Goal: Check status: Check status

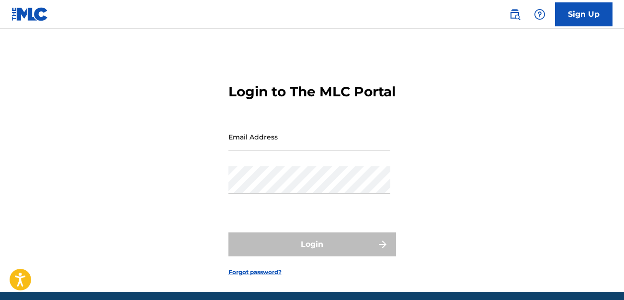
click at [302, 150] on input "Email Address" at bounding box center [309, 136] width 162 height 27
type input "[EMAIL_ADDRESS][DOMAIN_NAME]"
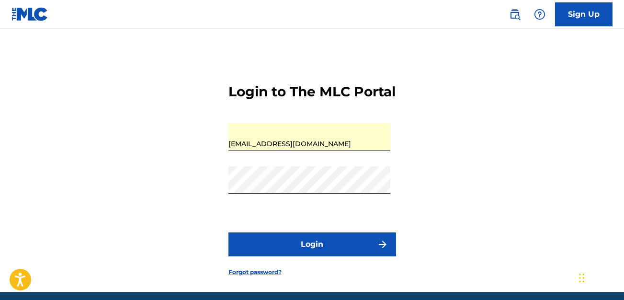
click at [333, 256] on button "Login" at bounding box center [312, 244] width 168 height 24
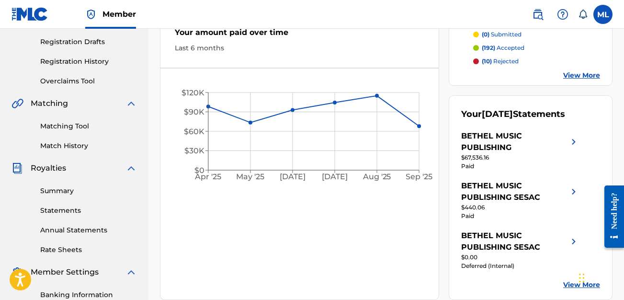
scroll to position [171, 0]
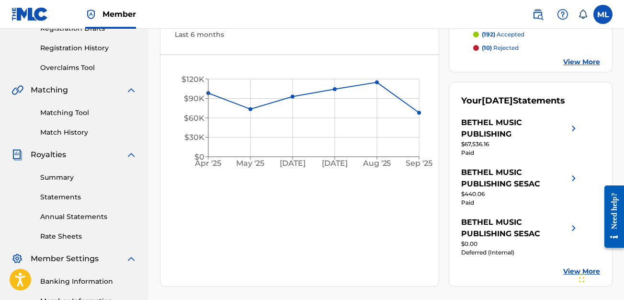
click at [60, 180] on link "Summary" at bounding box center [88, 177] width 97 height 10
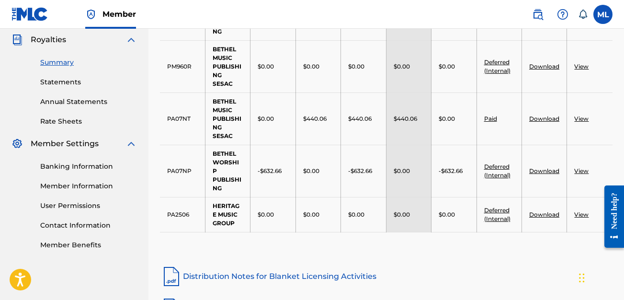
scroll to position [306, 0]
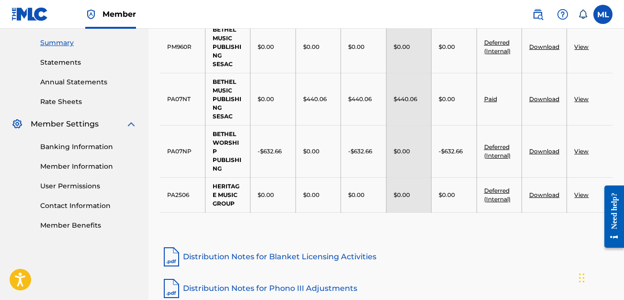
click at [536, 148] on link "Download" at bounding box center [544, 151] width 30 height 7
click at [587, 147] on td "View" at bounding box center [590, 151] width 46 height 52
click at [586, 148] on link "View" at bounding box center [581, 151] width 14 height 7
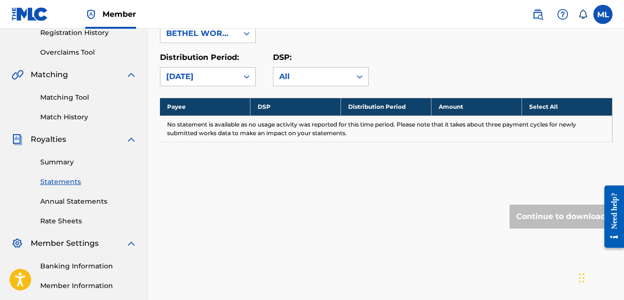
scroll to position [188, 0]
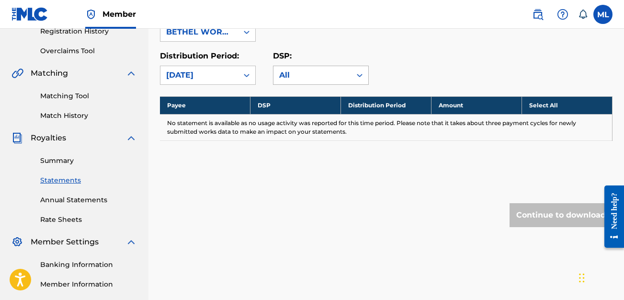
click at [309, 76] on div "All" at bounding box center [312, 74] width 66 height 11
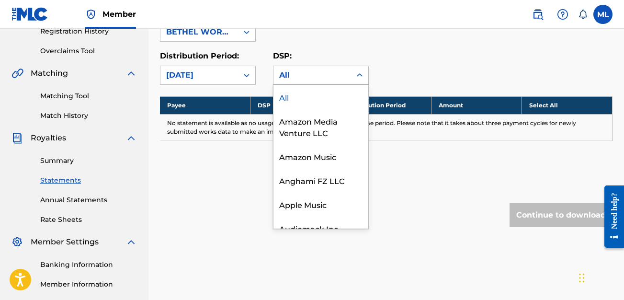
click at [306, 88] on div "All" at bounding box center [321, 97] width 95 height 24
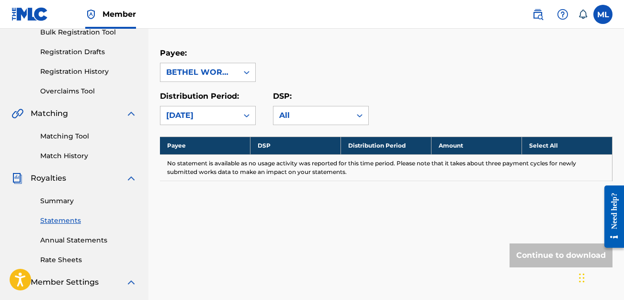
scroll to position [148, 0]
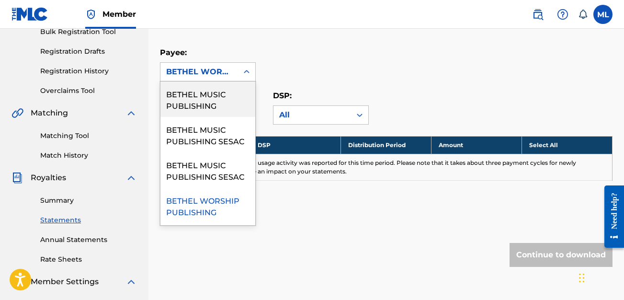
click at [178, 71] on div "BETHEL WORSHIP PUBLISHING" at bounding box center [199, 71] width 66 height 11
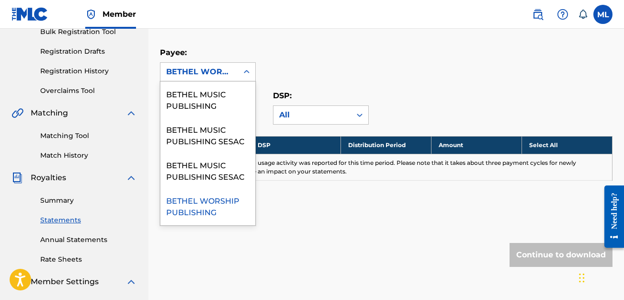
scroll to position [34, 0]
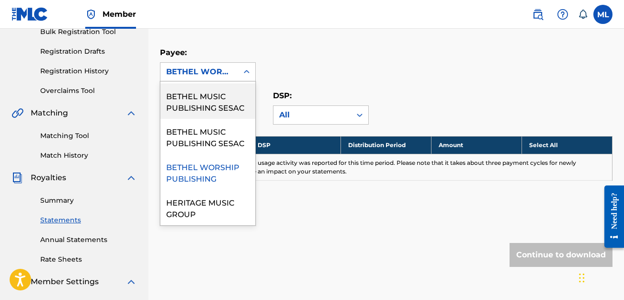
click at [312, 79] on div "Payee: BETHEL MUSIC PUBLISHING SESAC, 2 of 5. 5 results available. Use Up and D…" at bounding box center [386, 64] width 453 height 34
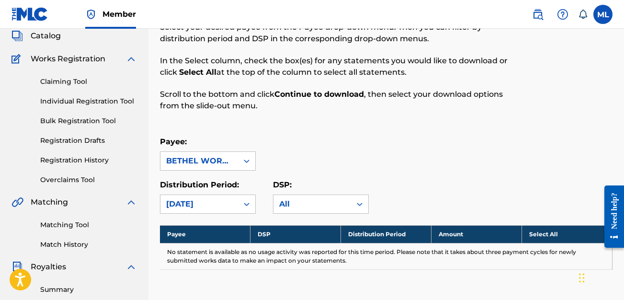
scroll to position [0, 0]
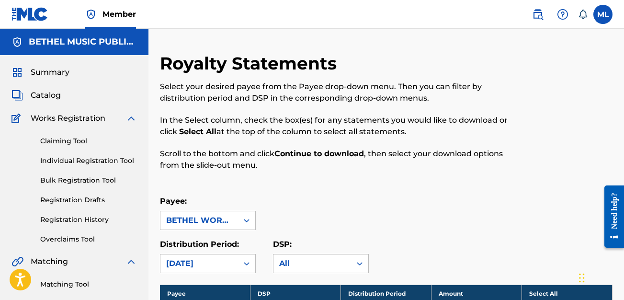
click at [46, 71] on span "Summary" at bounding box center [50, 72] width 39 height 11
